Goal: Information Seeking & Learning: Learn about a topic

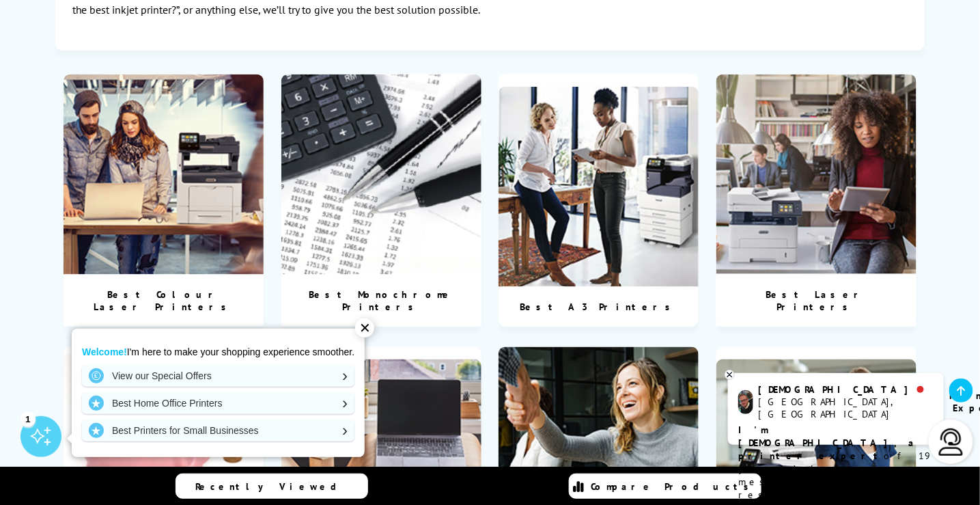
scroll to position [478, 0]
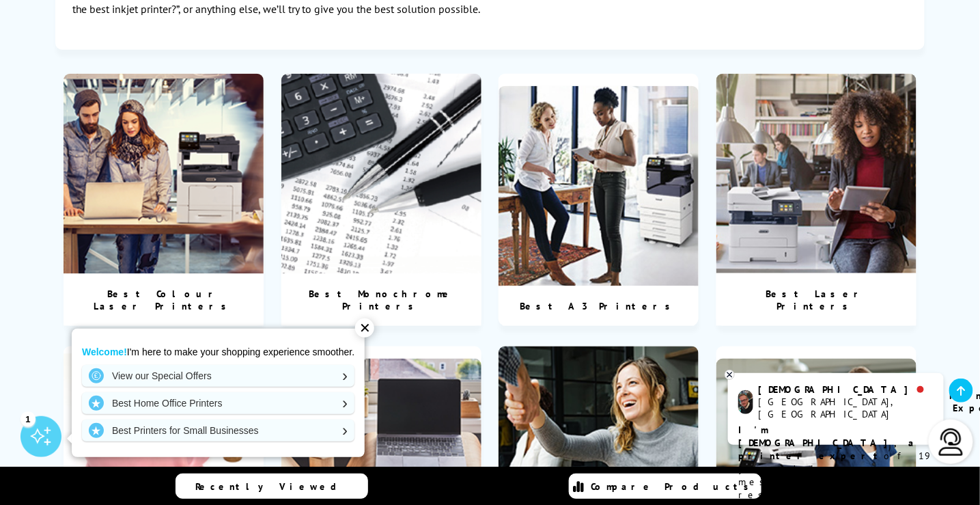
click at [364, 329] on div "✕" at bounding box center [364, 327] width 19 height 19
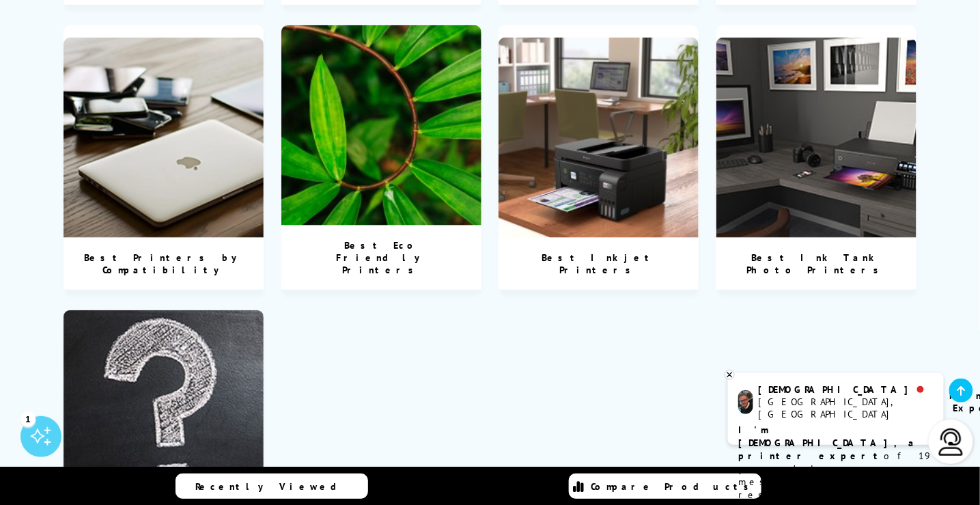
scroll to position [1844, 0]
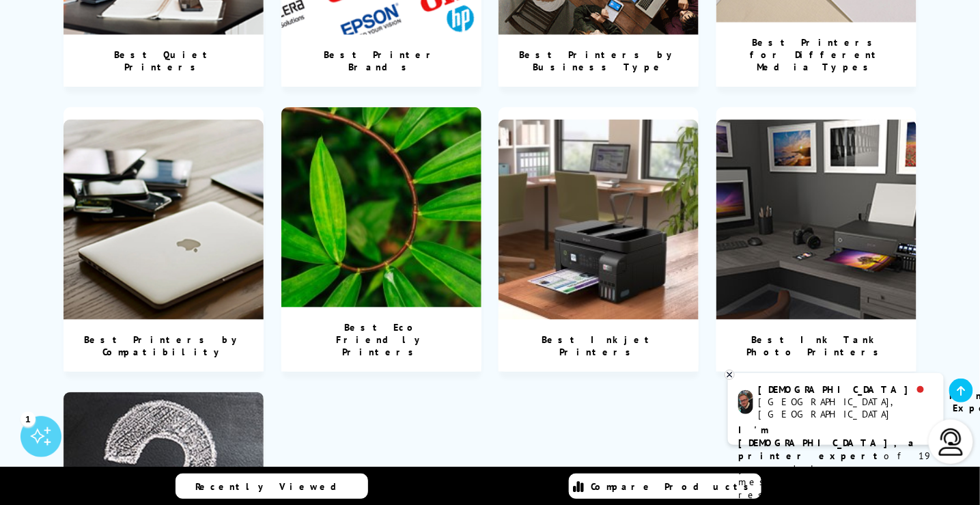
click at [184, 392] on img at bounding box center [164, 492] width 200 height 200
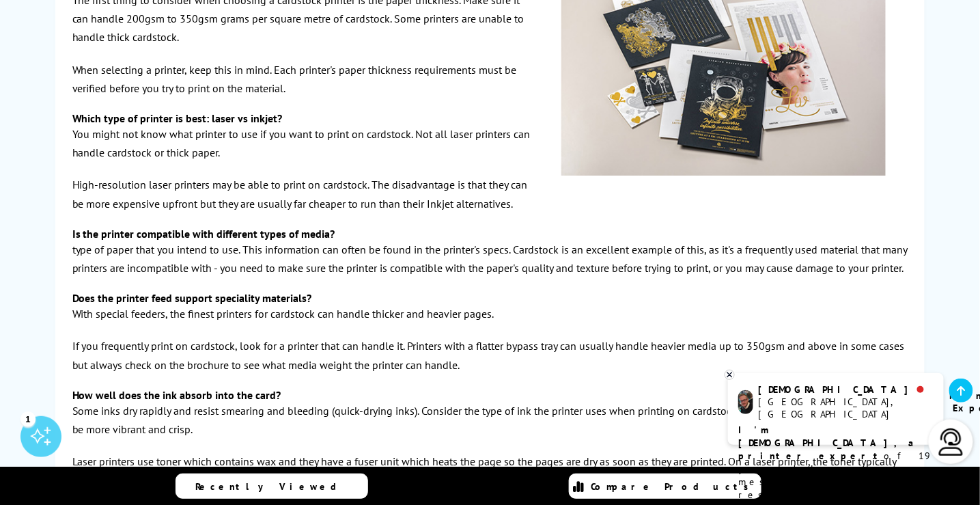
scroll to position [1503, 0]
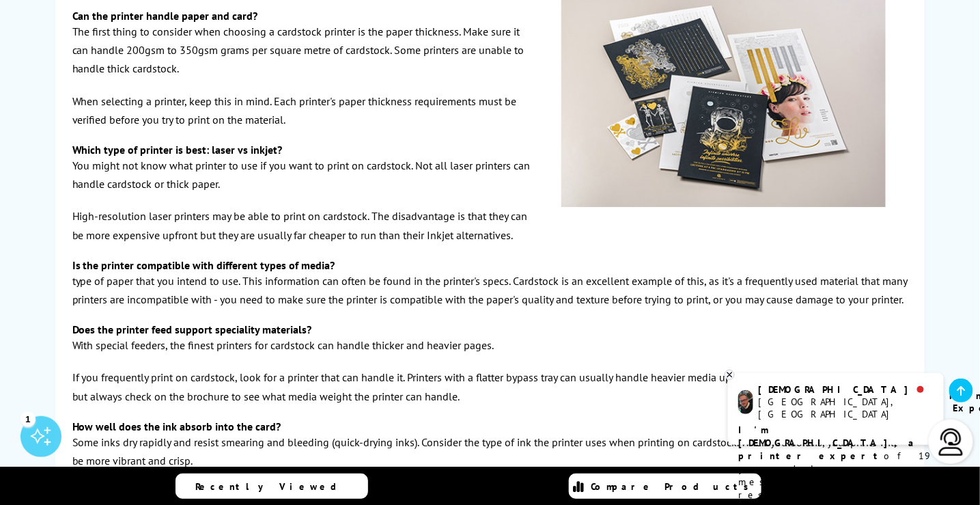
click at [168, 180] on p "You might not know what printer to use if you want to print on cardstock. Not a…" at bounding box center [490, 174] width 836 height 37
click at [128, 174] on p "You might not know what printer to use if you want to print on cardstock. Not a…" at bounding box center [490, 174] width 836 height 37
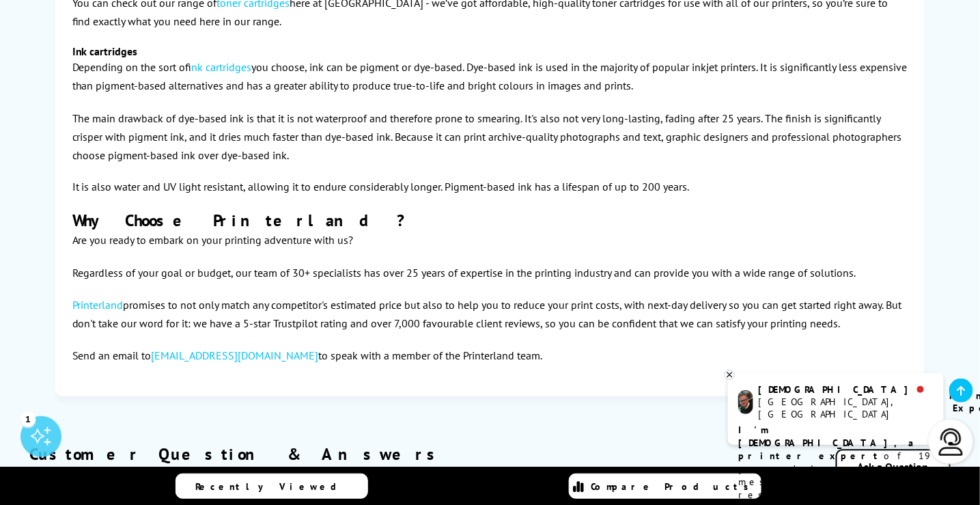
scroll to position [3757, 0]
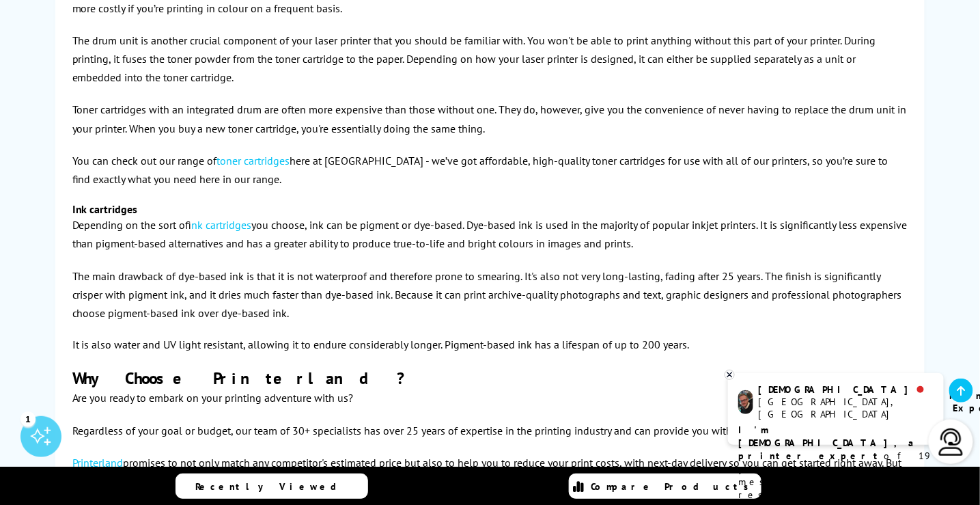
click at [318, 323] on p "The main drawback of dye-based ink is that it is not waterproof and therefore p…" at bounding box center [490, 295] width 836 height 56
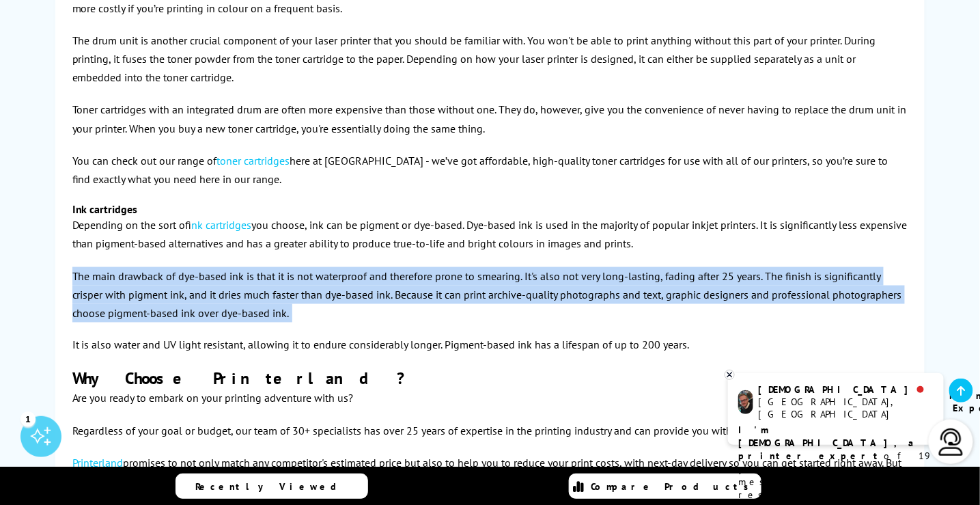
click at [318, 323] on p "The main drawback of dye-based ink is that it is not waterproof and therefore p…" at bounding box center [490, 295] width 836 height 56
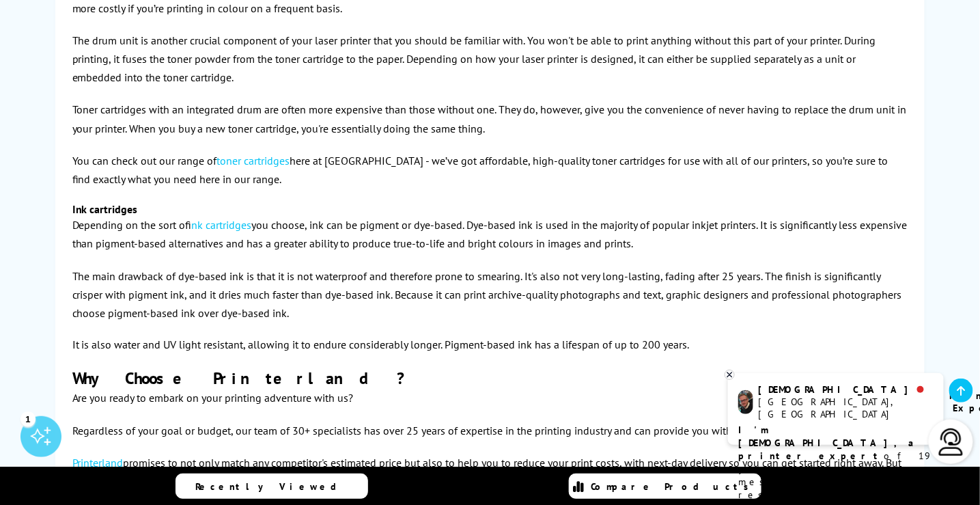
click at [389, 355] on p "It is also water and UV light resistant, allowing it to endure considerably lon…" at bounding box center [490, 345] width 836 height 18
click at [387, 355] on p "It is also water and UV light resistant, allowing it to endure considerably lon…" at bounding box center [490, 345] width 836 height 18
click at [392, 355] on p "It is also water and UV light resistant, allowing it to endure considerably lon…" at bounding box center [490, 345] width 836 height 18
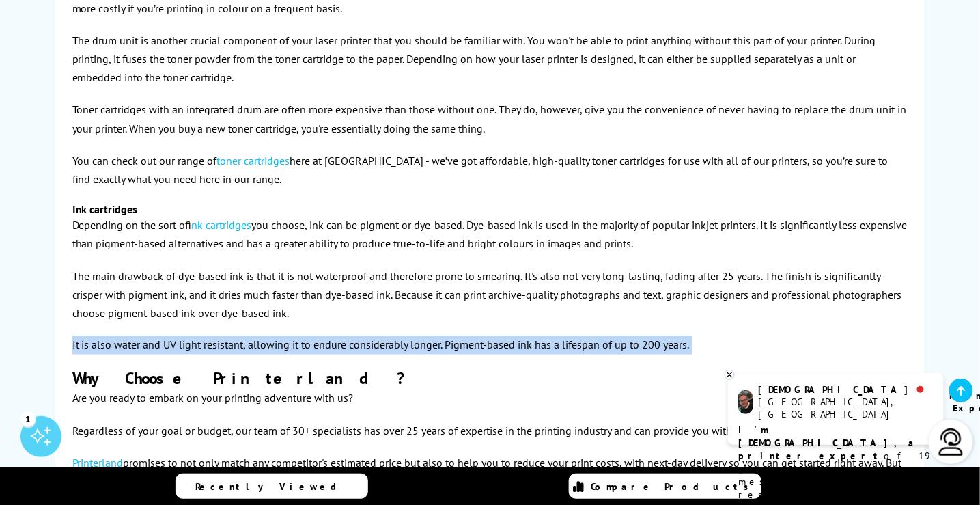
click at [392, 355] on p "It is also water and UV light resistant, allowing it to endure considerably lon…" at bounding box center [490, 345] width 836 height 18
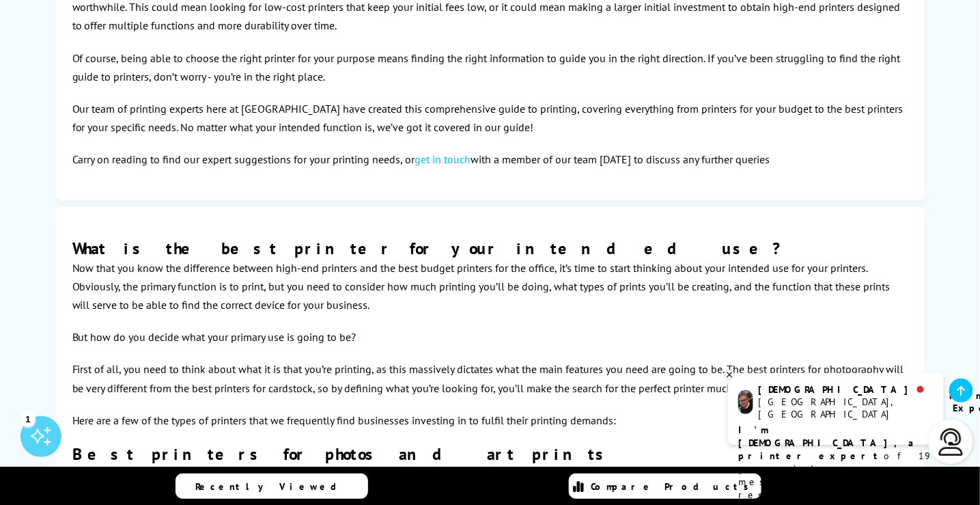
scroll to position [0, 0]
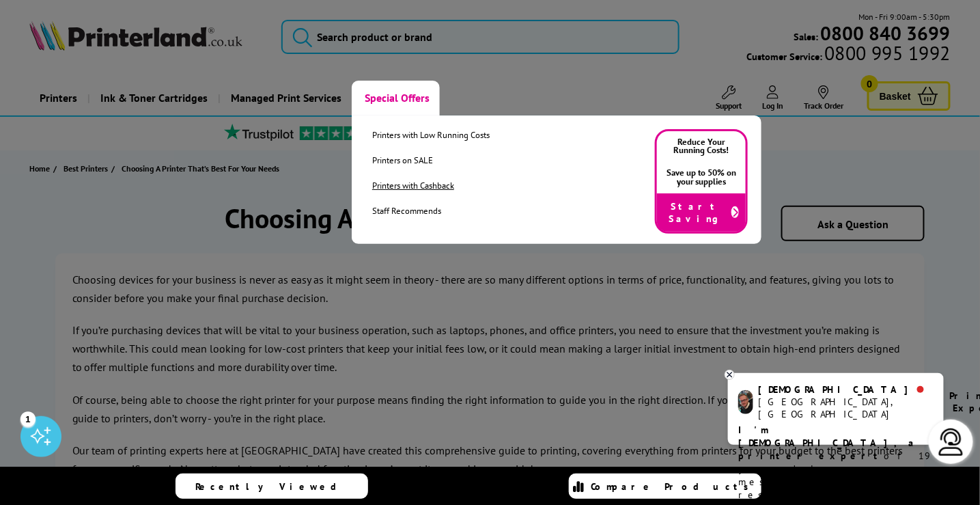
click at [416, 183] on link "Printers with Cashback" at bounding box center [430, 186] width 117 height 12
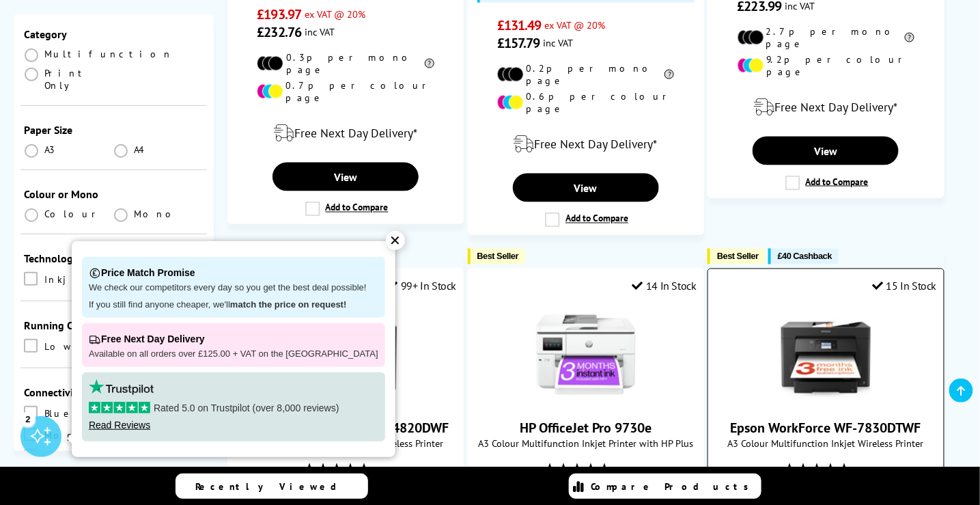
scroll to position [273, 0]
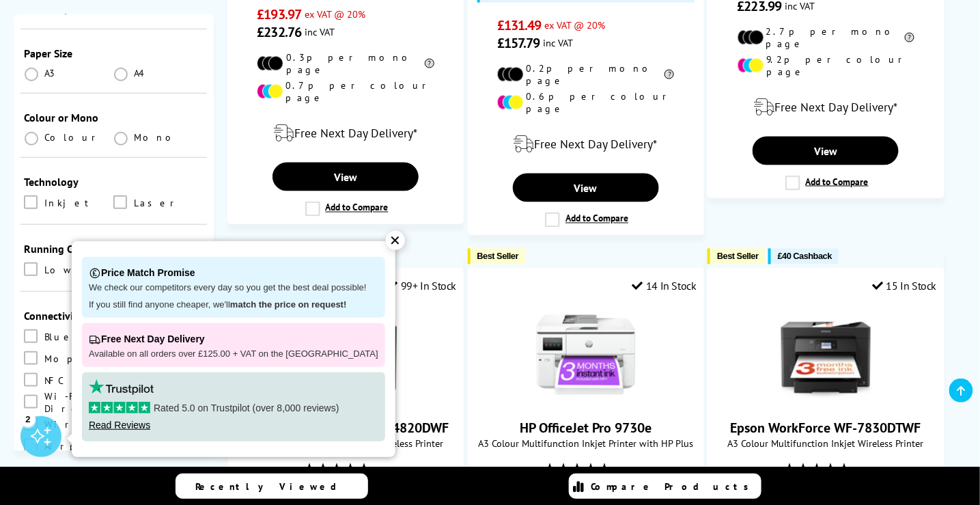
click at [386, 240] on div "✕" at bounding box center [395, 240] width 19 height 19
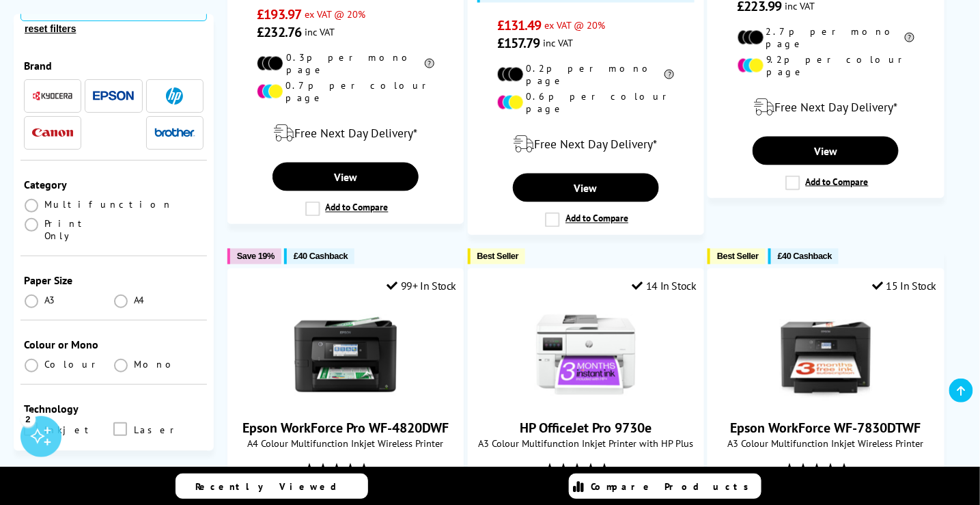
scroll to position [0, 0]
